Goal: Task Accomplishment & Management: Complete application form

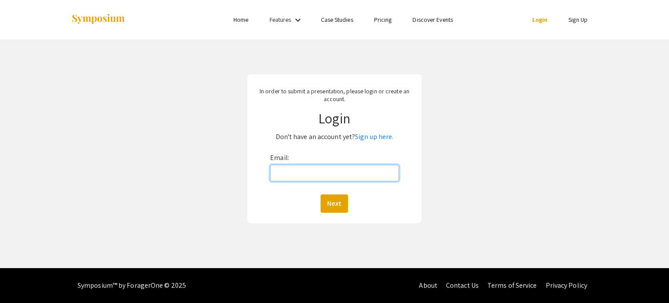
click at [291, 179] on input "Email:" at bounding box center [334, 173] width 128 height 17
type input "[EMAIL_ADDRESS][DOMAIN_NAME]"
click at [320, 194] on button "Next" at bounding box center [333, 203] width 27 height 18
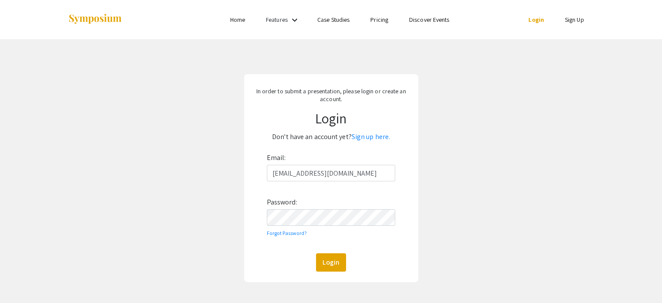
click at [587, 79] on div "In order to submit a presentation, please login or create an account. Login Don…" at bounding box center [330, 177] width 675 height 277
click at [322, 267] on button "Login" at bounding box center [331, 262] width 30 height 18
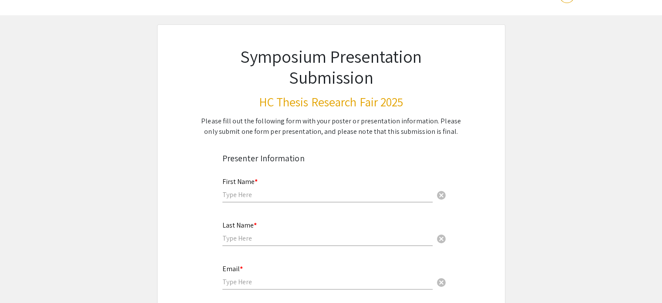
scroll to position [24, 0]
click at [382, 182] on div "First Name * cancel" at bounding box center [327, 184] width 210 height 33
click at [382, 188] on div "First Name * cancel" at bounding box center [327, 184] width 210 height 33
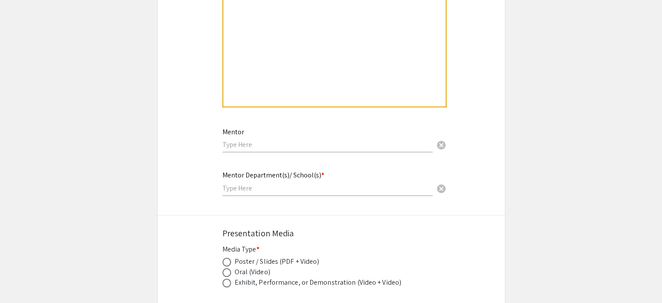
scroll to position [956, 0]
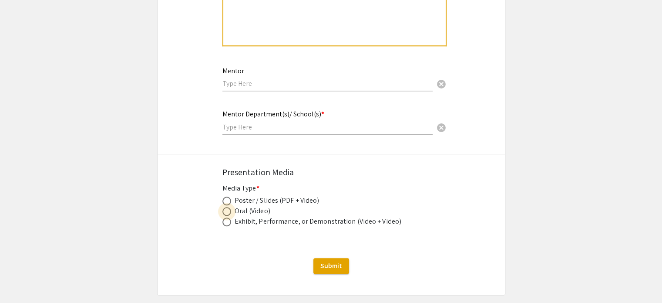
click at [224, 207] on span at bounding box center [226, 211] width 9 height 9
click at [224, 207] on input "radio" at bounding box center [226, 211] width 9 height 9
radio input "true"
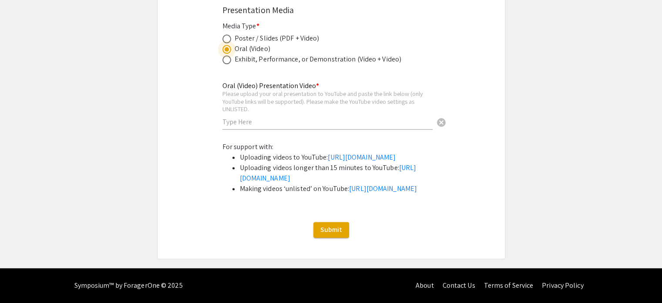
scroll to position [1121, 0]
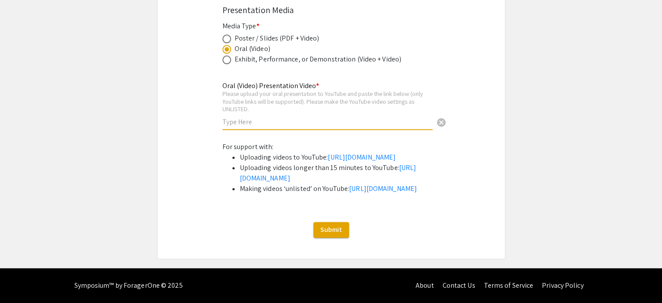
click at [263, 117] on input "text" at bounding box center [327, 121] width 210 height 9
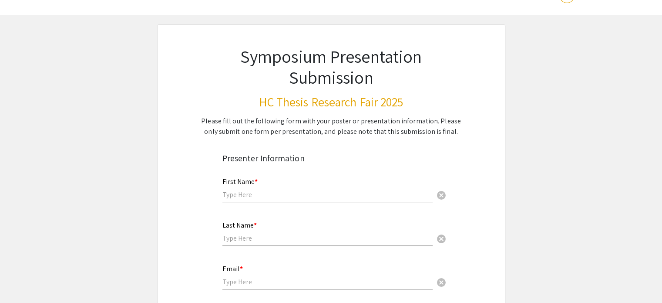
scroll to position [0, 0]
